Goal: Find specific fact: Find specific fact

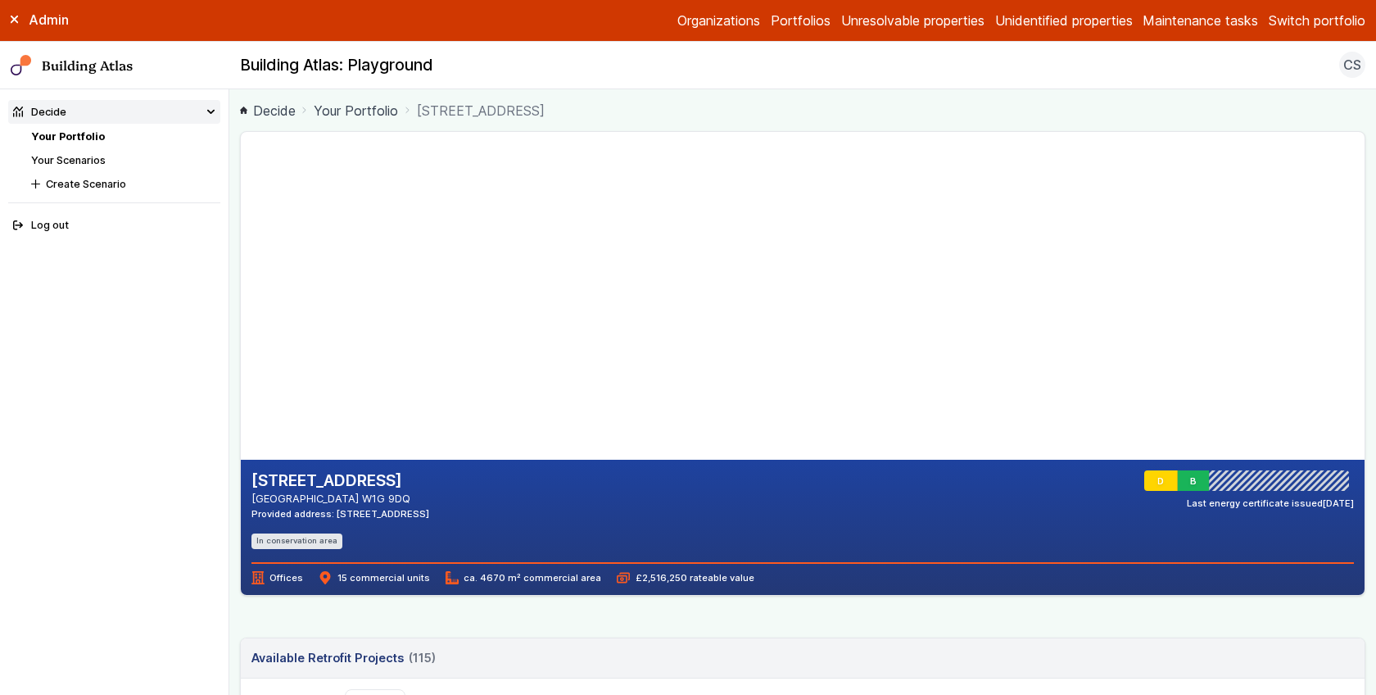
click at [72, 134] on link "Your Portfolio" at bounding box center [68, 136] width 74 height 12
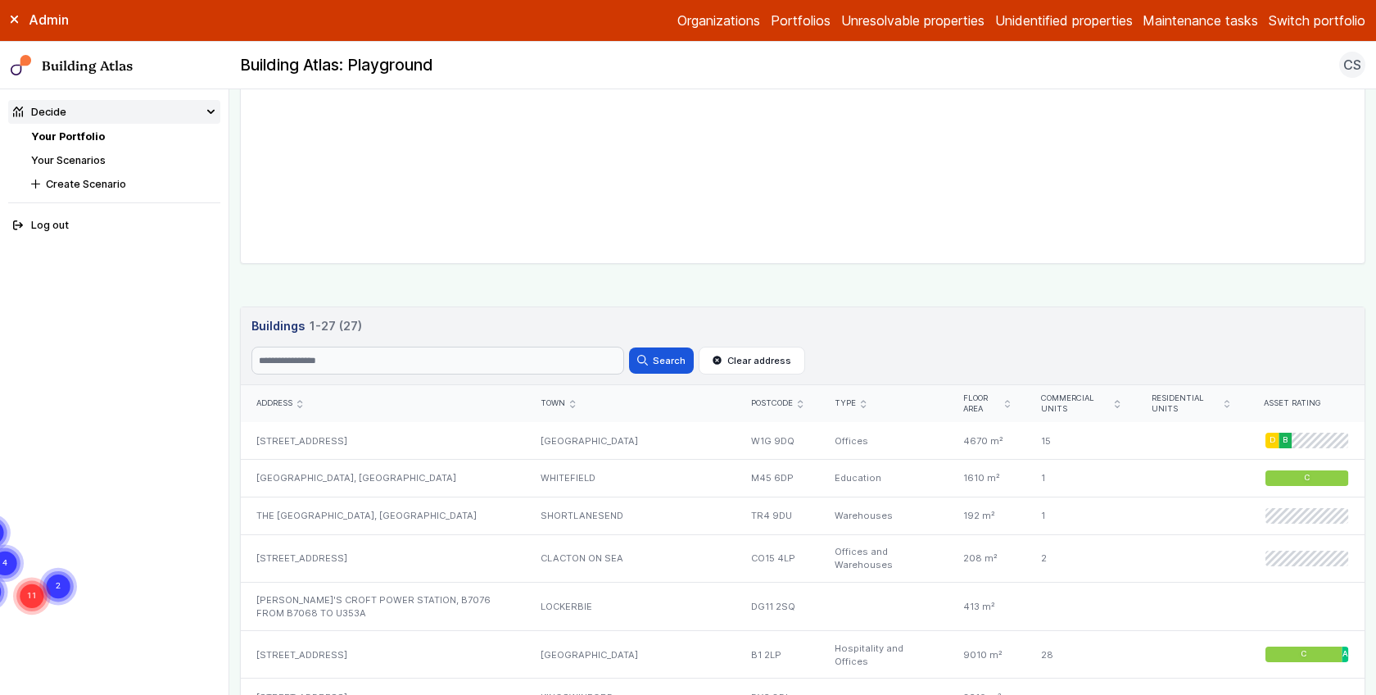
scroll to position [748, 0]
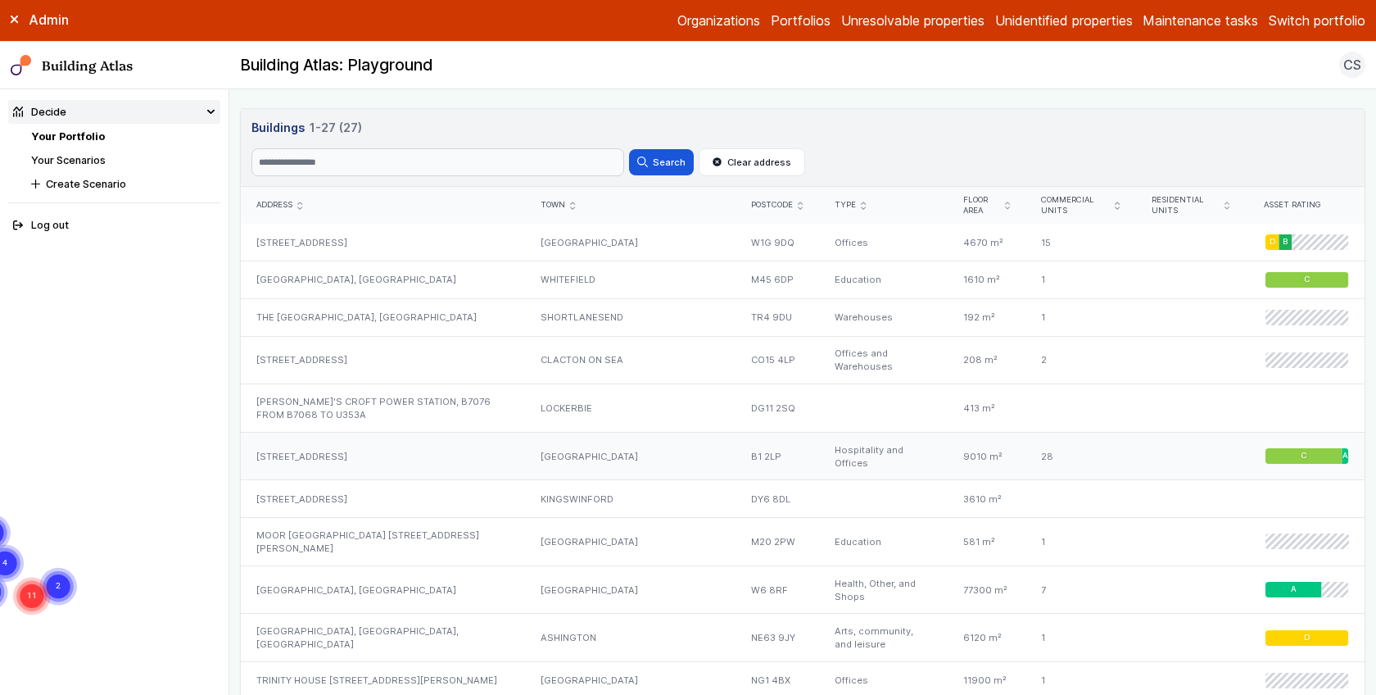
click at [432, 445] on div "[STREET_ADDRESS]" at bounding box center [383, 456] width 284 height 48
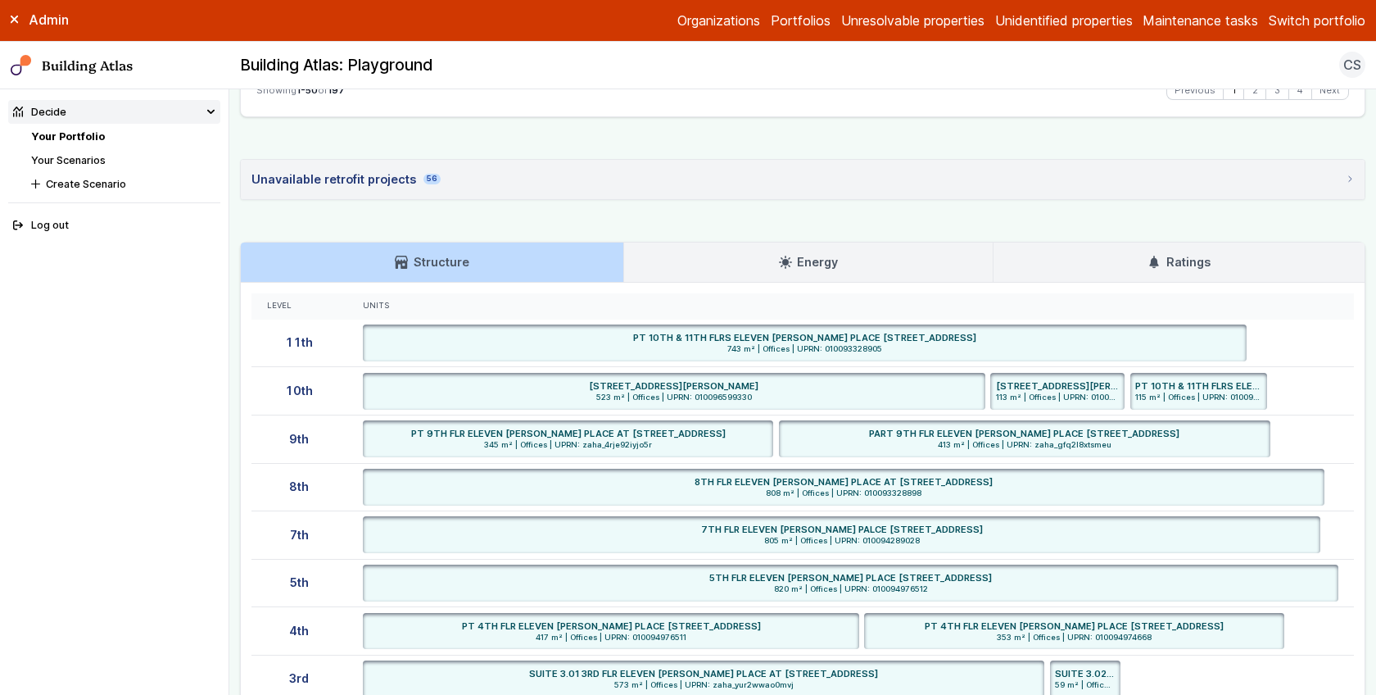
scroll to position [3130, 0]
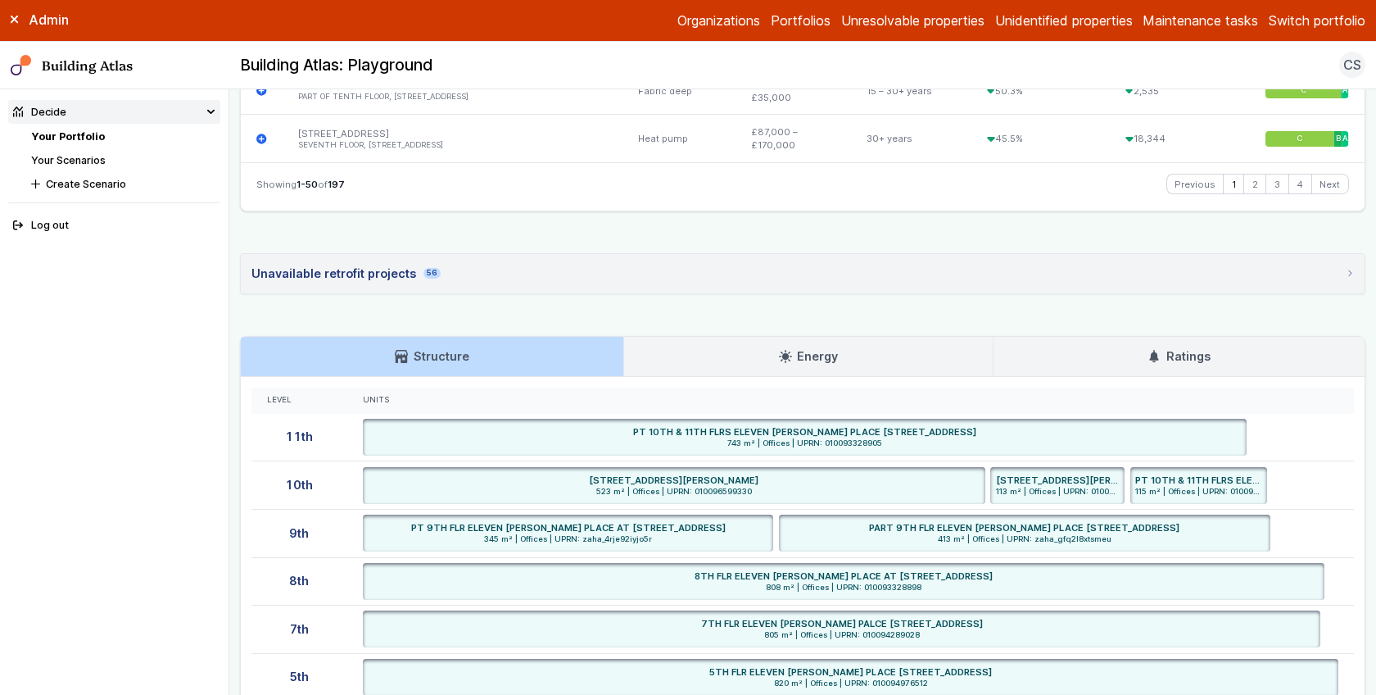
click at [227, 356] on nav "Decide Your Portfolio Your Scenarios Create Scenario Log out" at bounding box center [114, 391] width 229 height 605
click at [233, 344] on main "Decide Your Portfolio [STREET_ADDRESS] [STREET_ADDRESS] BIRMINGHAM B1 2LP Provi…" at bounding box center [802, 391] width 1147 height 605
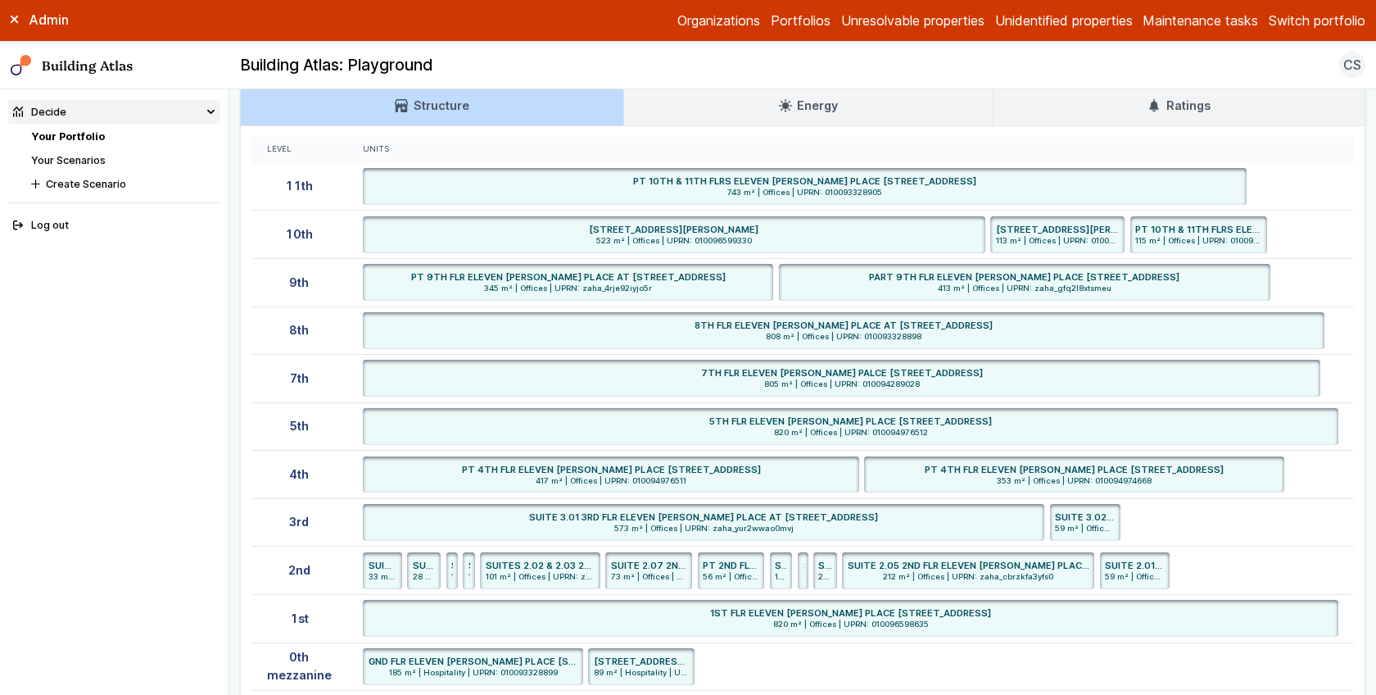
scroll to position [3368, 0]
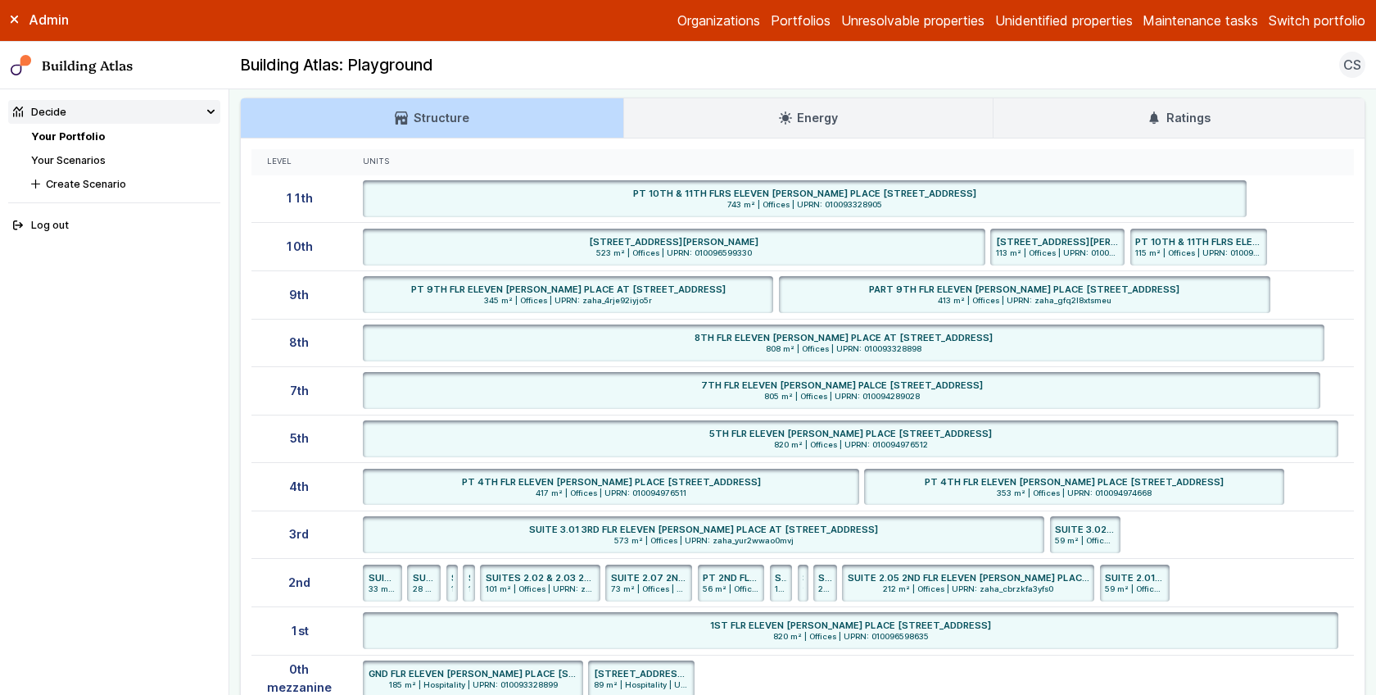
copy dd "989"
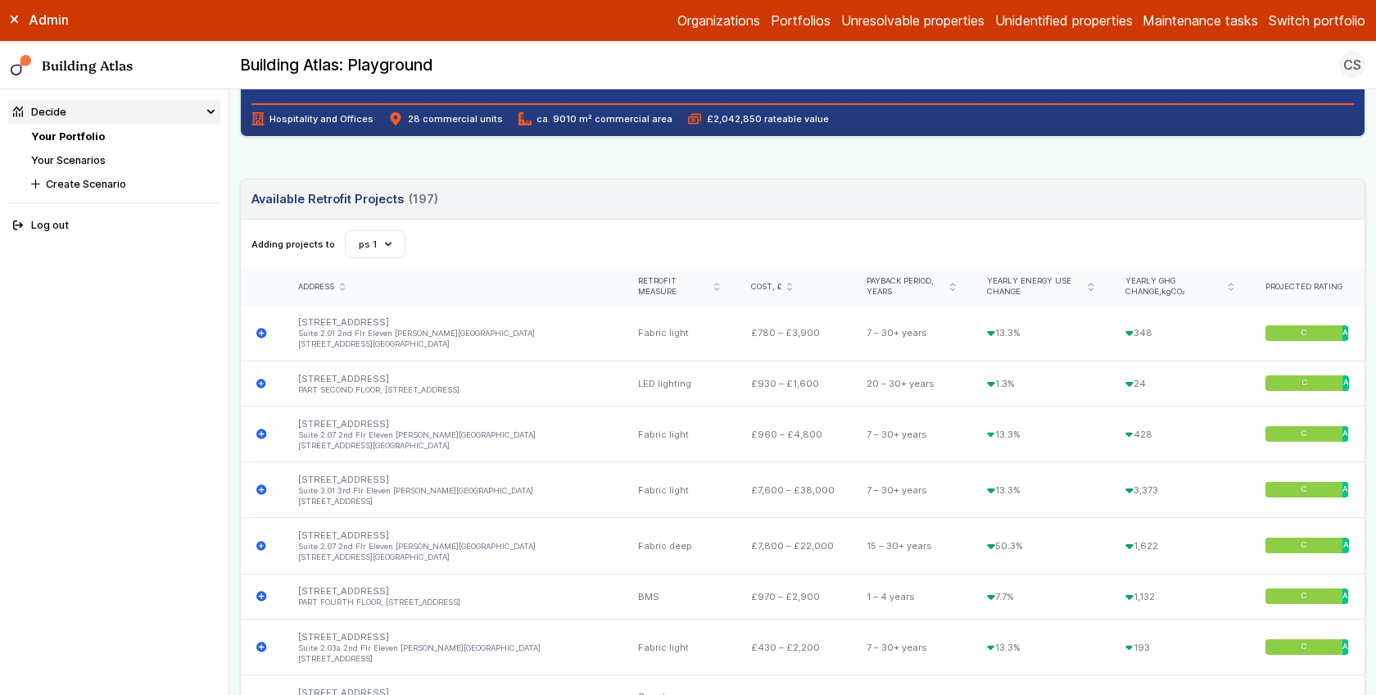
scroll to position [406, 0]
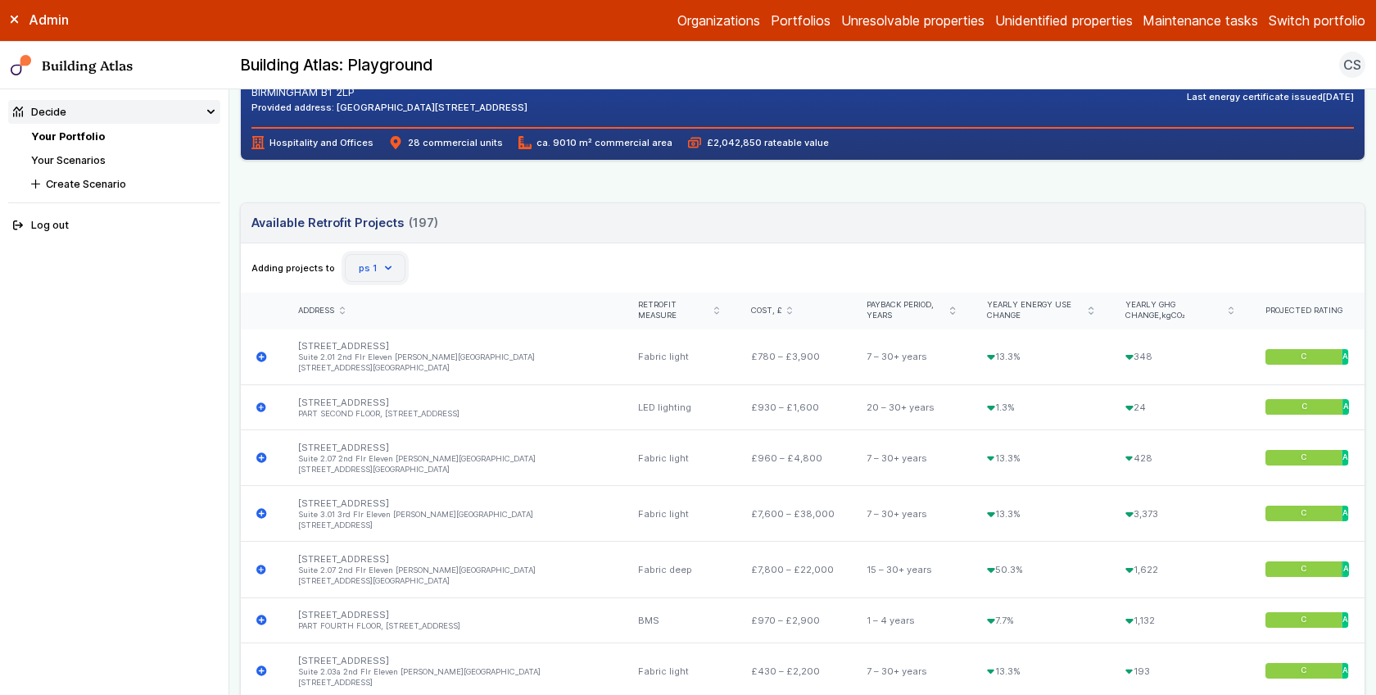
click at [390, 265] on button "ps 1" at bounding box center [375, 268] width 61 height 28
click at [238, 229] on main "Decide Your Portfolio [STREET_ADDRESS] [STREET_ADDRESS] BIRMINGHAM B1 2LP Provi…" at bounding box center [802, 391] width 1147 height 605
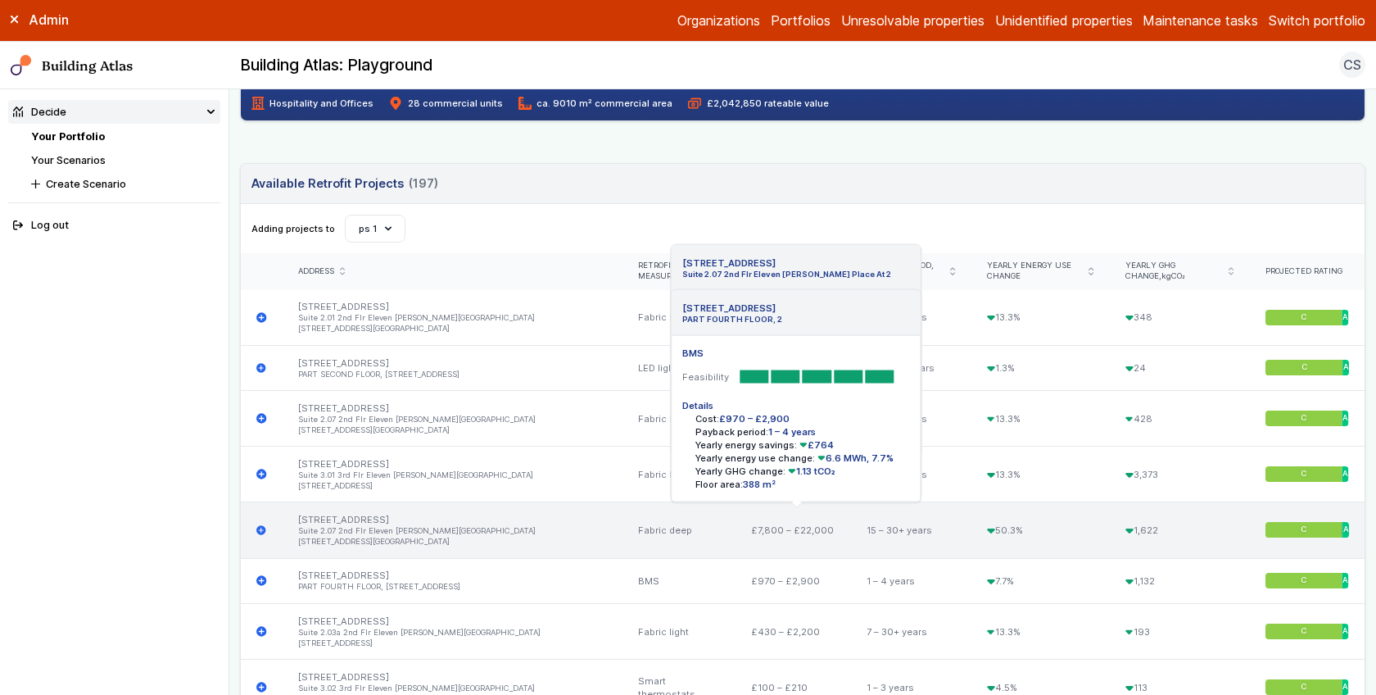
scroll to position [0, 0]
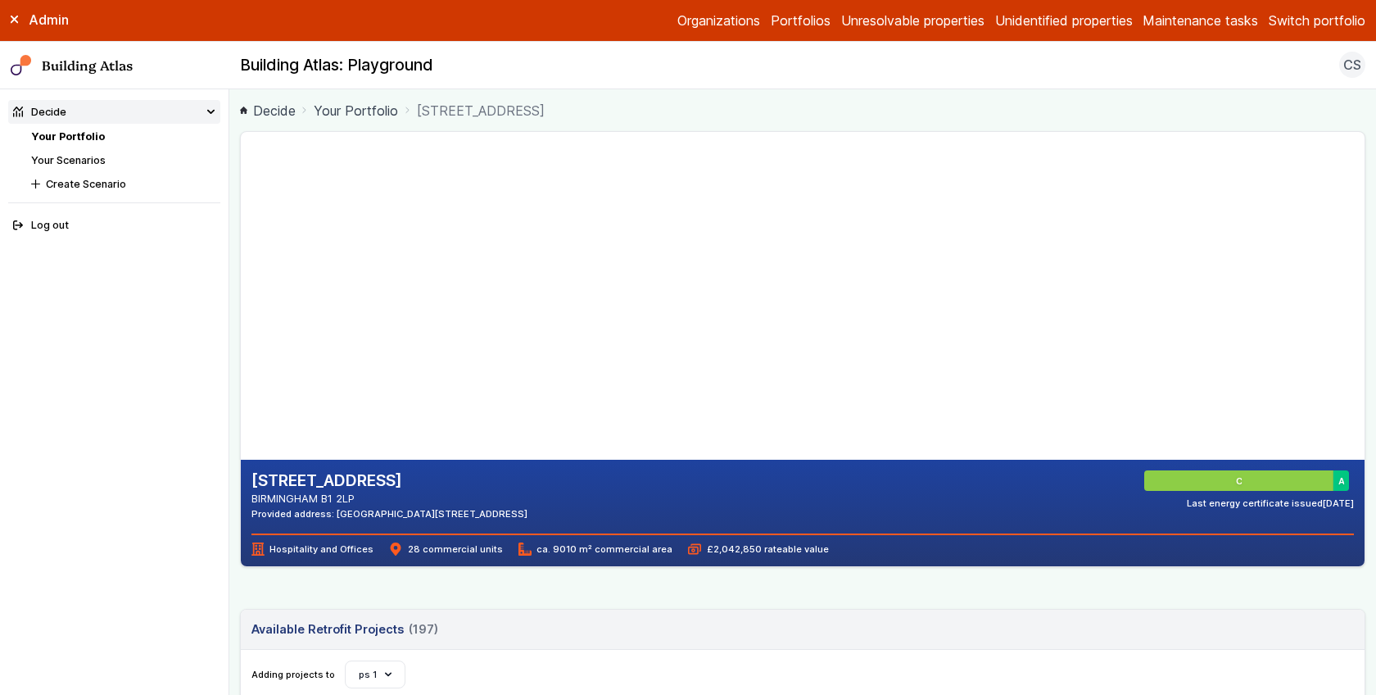
drag, startPoint x: 585, startPoint y: 511, endPoint x: 620, endPoint y: 515, distance: 35.5
click at [620, 515] on div "[STREET_ADDRESS] BIRMINGHAM B1 2LP Provided address: [STREET_ADDRESS] C A Last …" at bounding box center [804, 495] width 1104 height 50
copy div "B1 2LP"
click at [233, 339] on main "Decide Your Portfolio [STREET_ADDRESS] [STREET_ADDRESS] BIRMINGHAM B1 2LP Provi…" at bounding box center [802, 391] width 1147 height 605
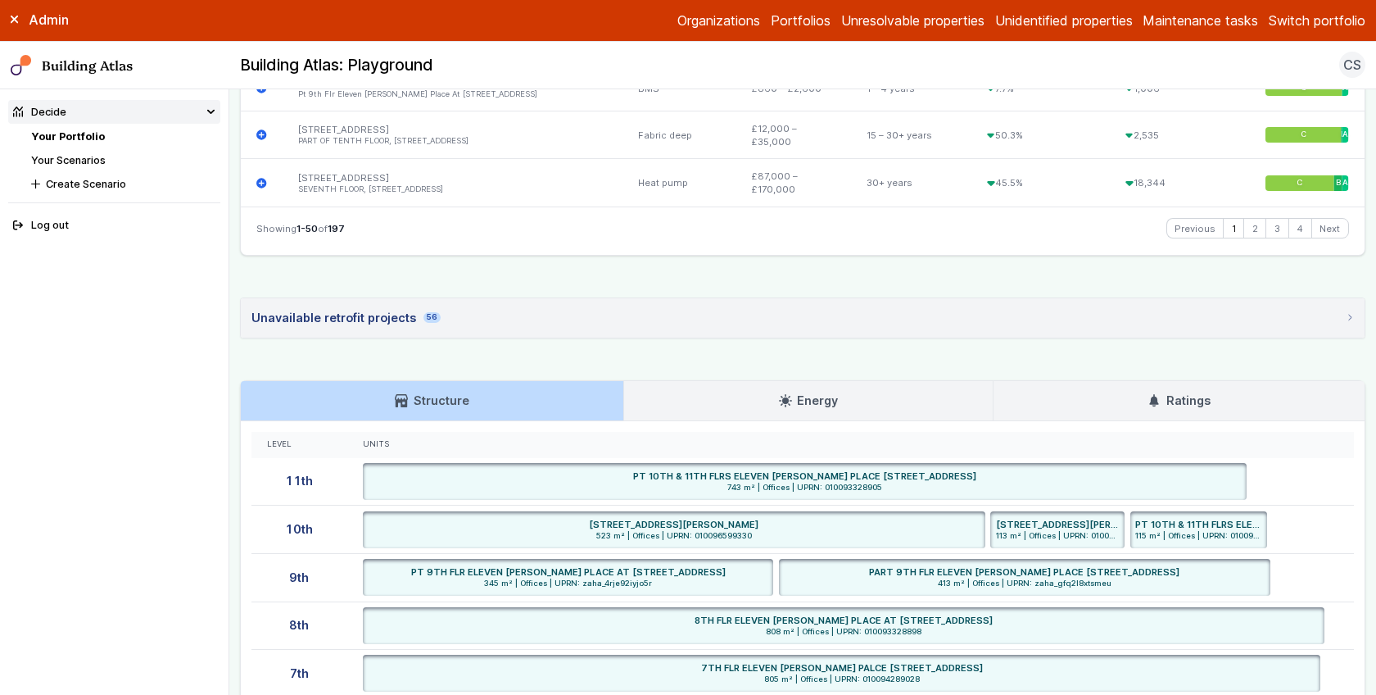
scroll to position [2976, 0]
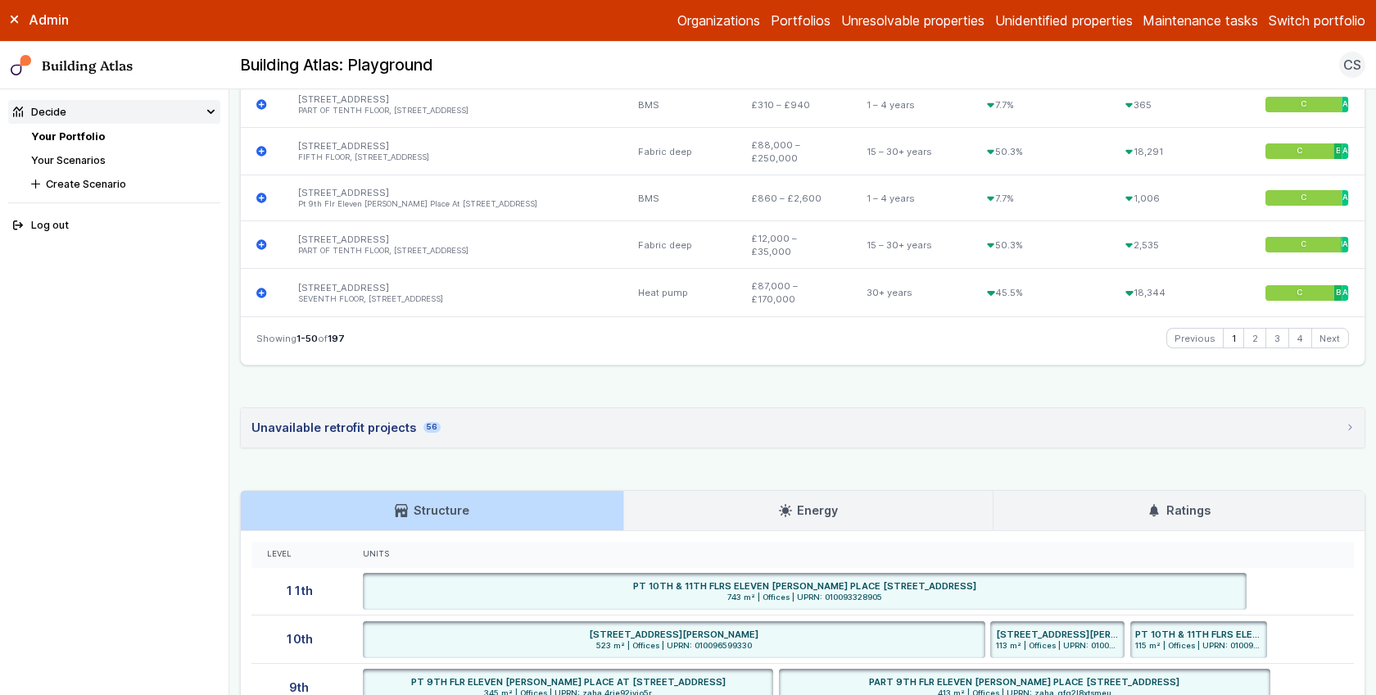
click at [1220, 491] on link "Ratings" at bounding box center [1179, 510] width 371 height 39
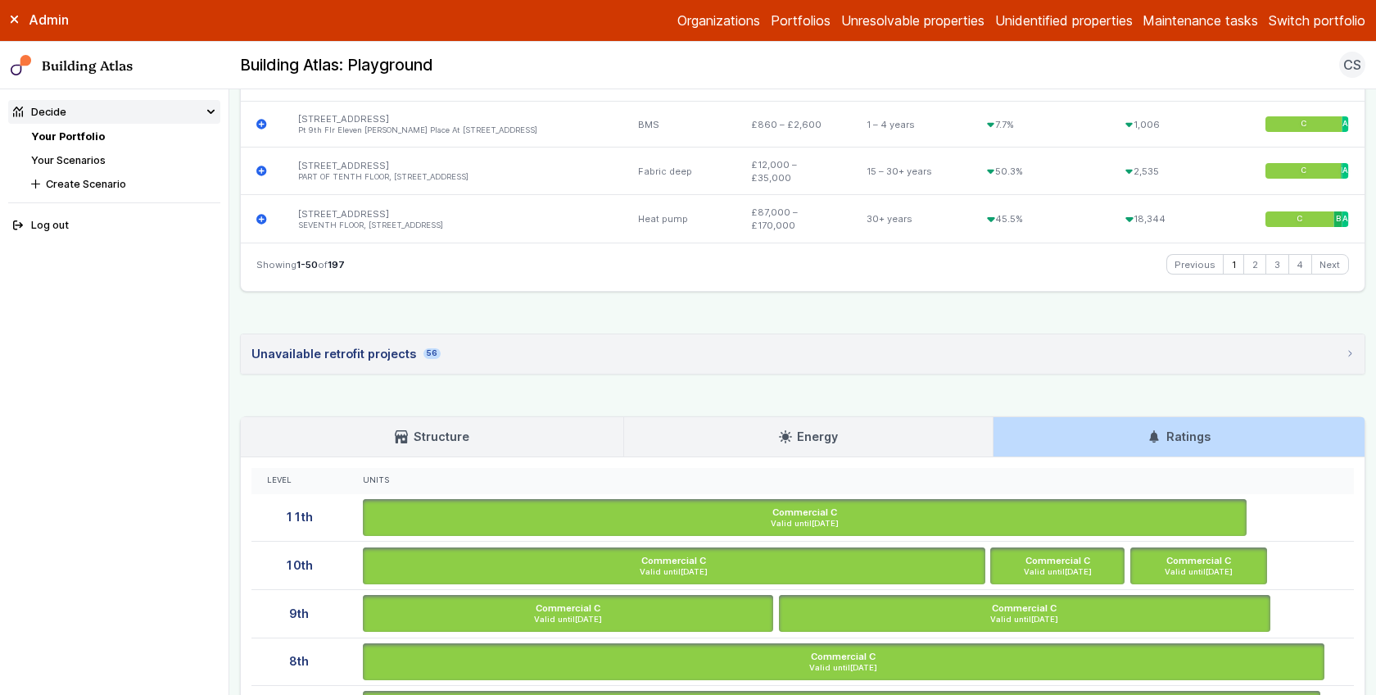
scroll to position [3215, 0]
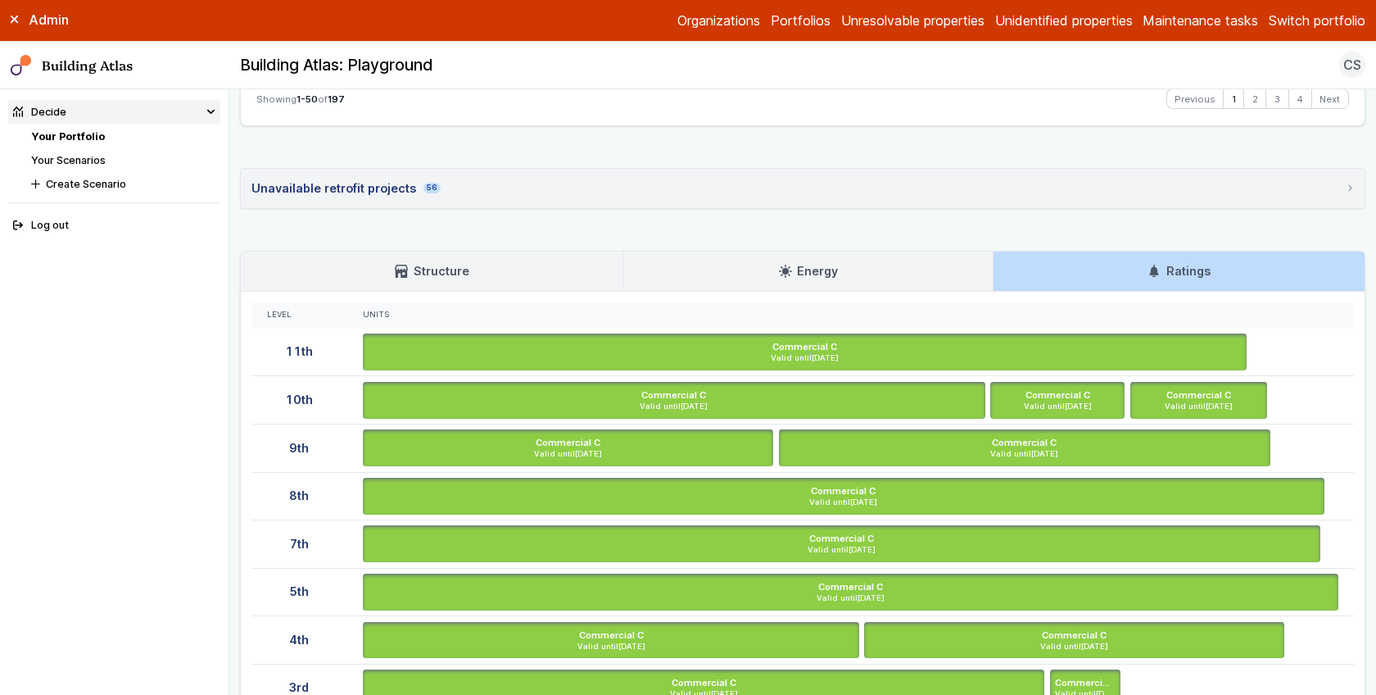
click at [230, 364] on main "Decide Your Portfolio [STREET_ADDRESS] [STREET_ADDRESS] BIRMINGHAM B1 2LP Provi…" at bounding box center [802, 391] width 1147 height 605
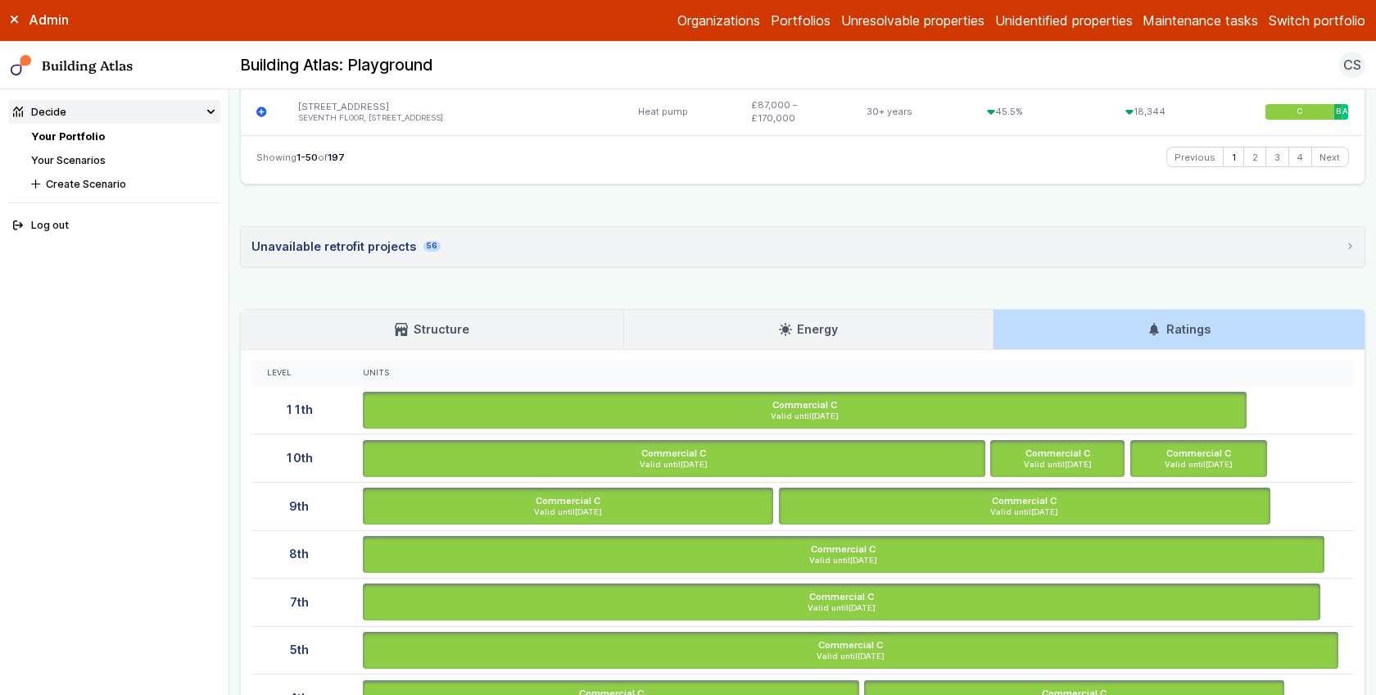
scroll to position [3145, 0]
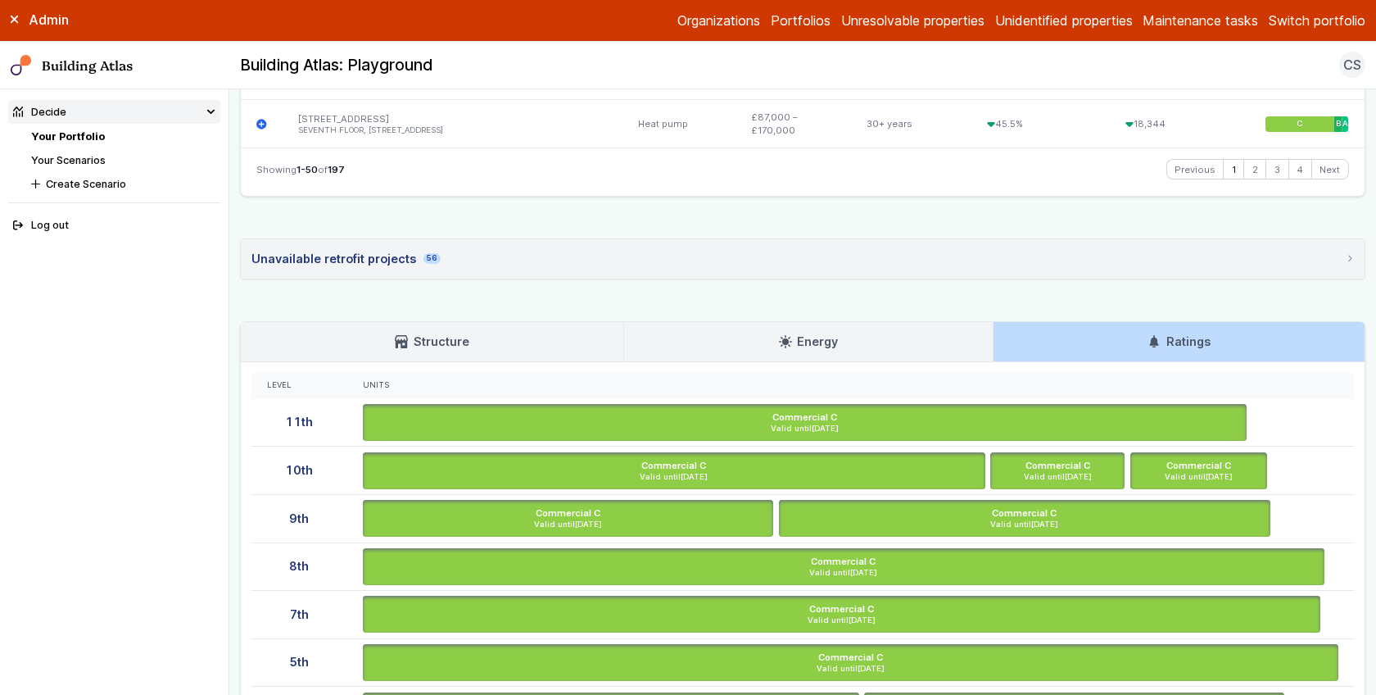
click at [231, 357] on main "Decide Your Portfolio [STREET_ADDRESS] [STREET_ADDRESS] BIRMINGHAM B1 2LP Provi…" at bounding box center [802, 391] width 1147 height 605
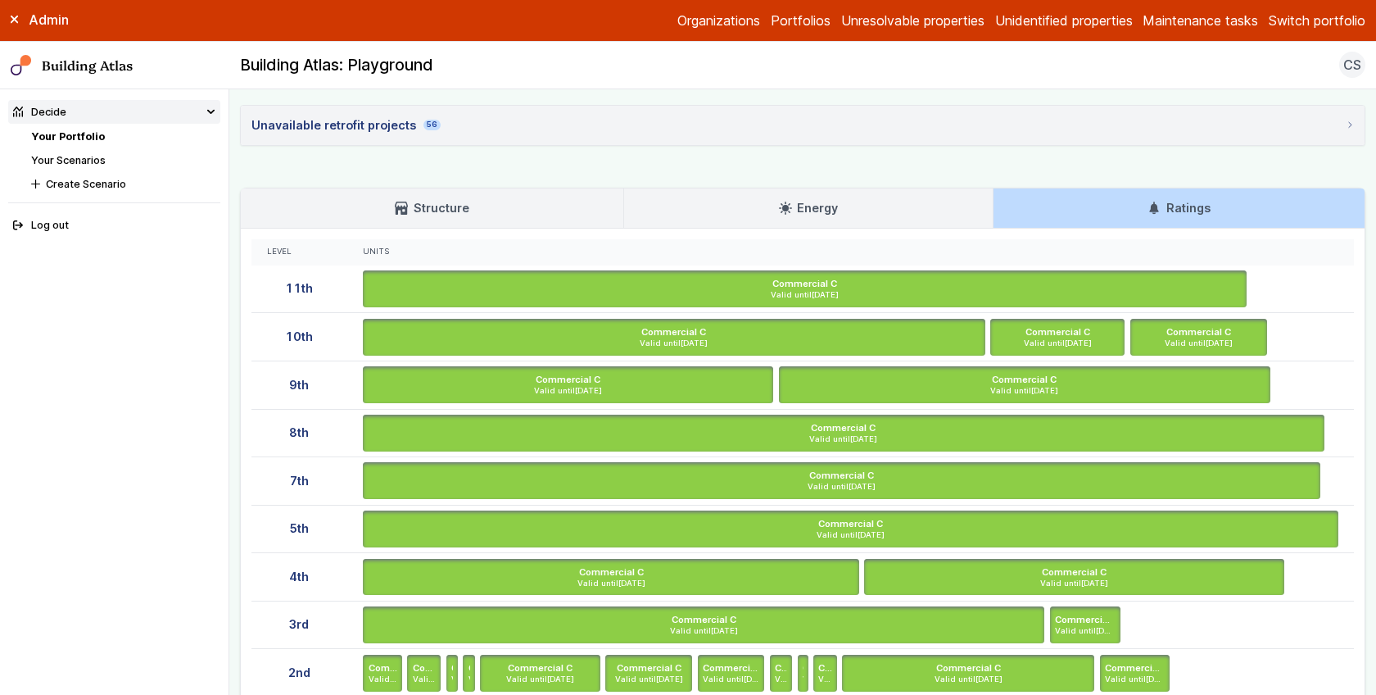
scroll to position [2773, 0]
